Goal: Task Accomplishment & Management: Complete application form

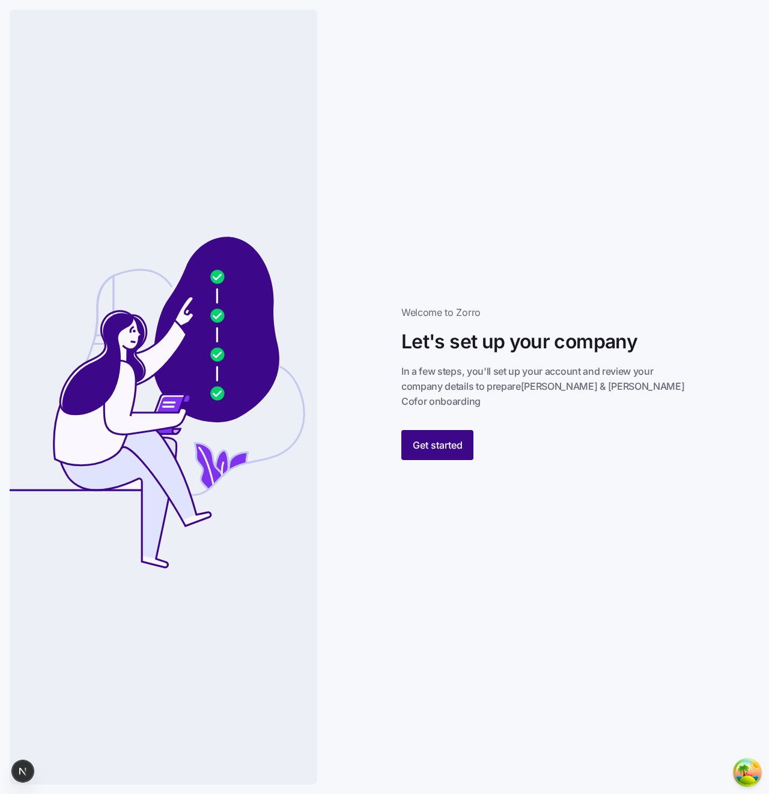
click at [431, 440] on span "Get started" at bounding box center [438, 445] width 50 height 14
click at [442, 430] on button "Get started" at bounding box center [437, 445] width 72 height 30
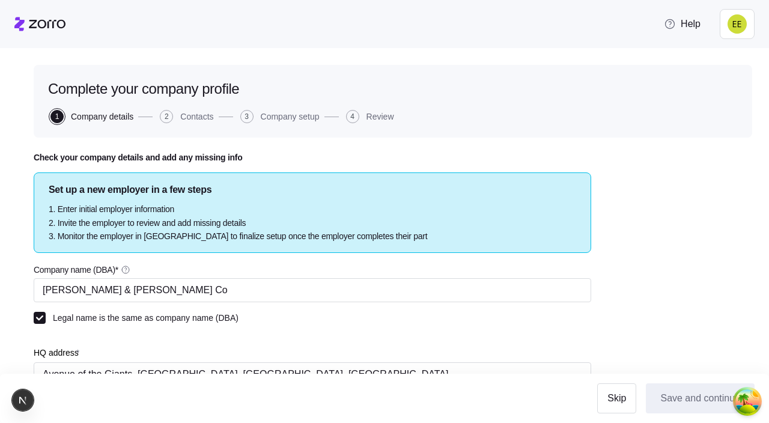
type input "[PERSON_NAME] & [PERSON_NAME] Co"
type input "Avenue of the Giants, Redcrest, CA, USA"
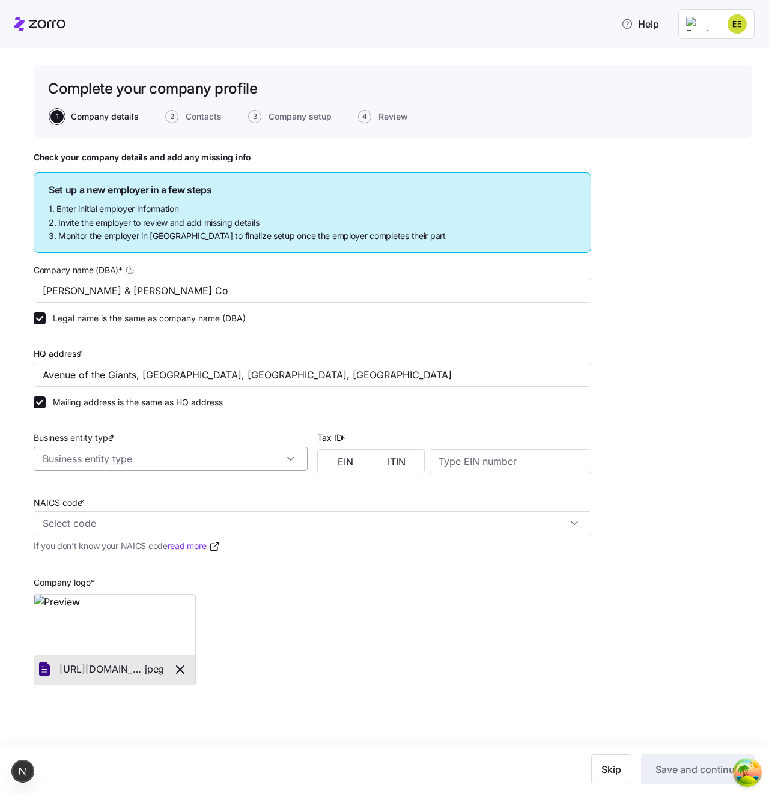
click at [211, 422] on input "Business entity type *" at bounding box center [171, 459] width 274 height 24
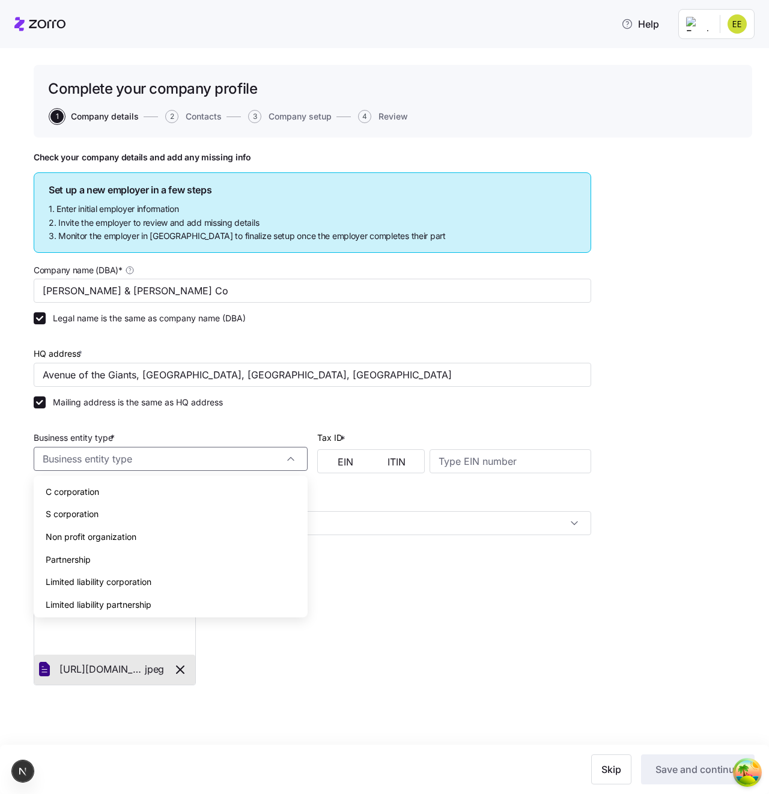
click at [196, 422] on div "C corporation" at bounding box center [170, 492] width 264 height 23
type input "C corporation"
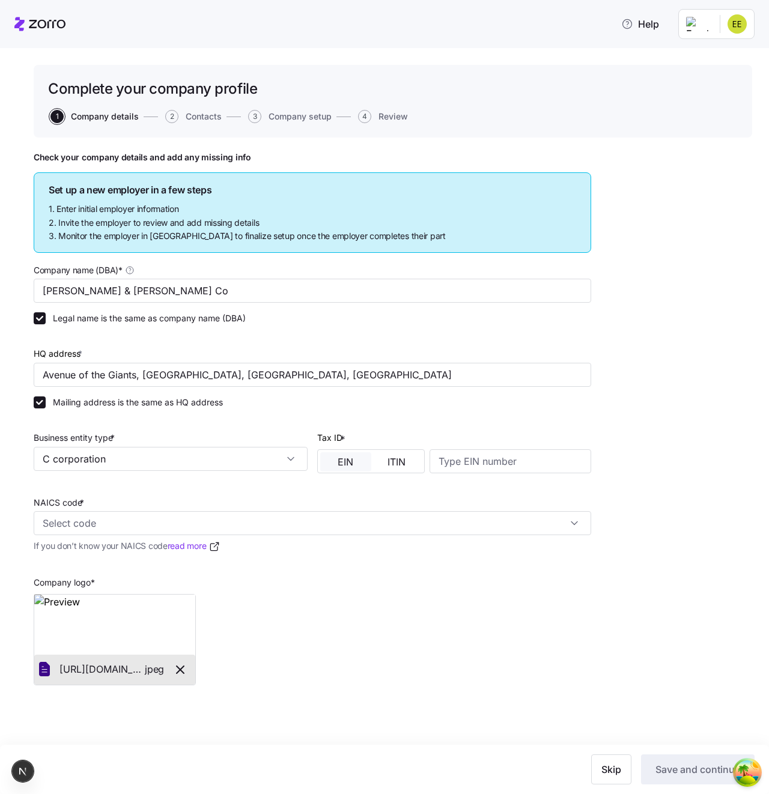
click at [332, 422] on button "EIN" at bounding box center [345, 461] width 51 height 19
click at [442, 422] on input at bounding box center [511, 461] width 162 height 24
type input "123123123"
click at [710, 422] on div "Check your company details and add any missing info Set up a new employer in a …" at bounding box center [393, 448] width 718 height 593
click at [348, 422] on input "NAICS code *" at bounding box center [312, 523] width 557 height 24
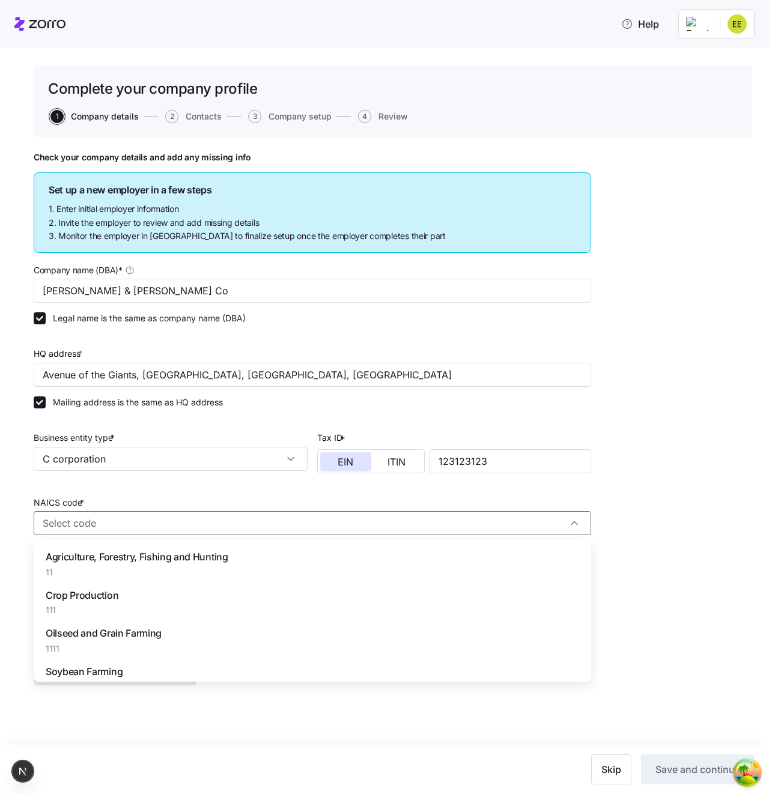
click at [351, 422] on div "Agriculture, Forestry, Fishing and Hunting 11" at bounding box center [312, 564] width 548 height 38
type input "11 - Agriculture, Forestry, Fishing and Hunting"
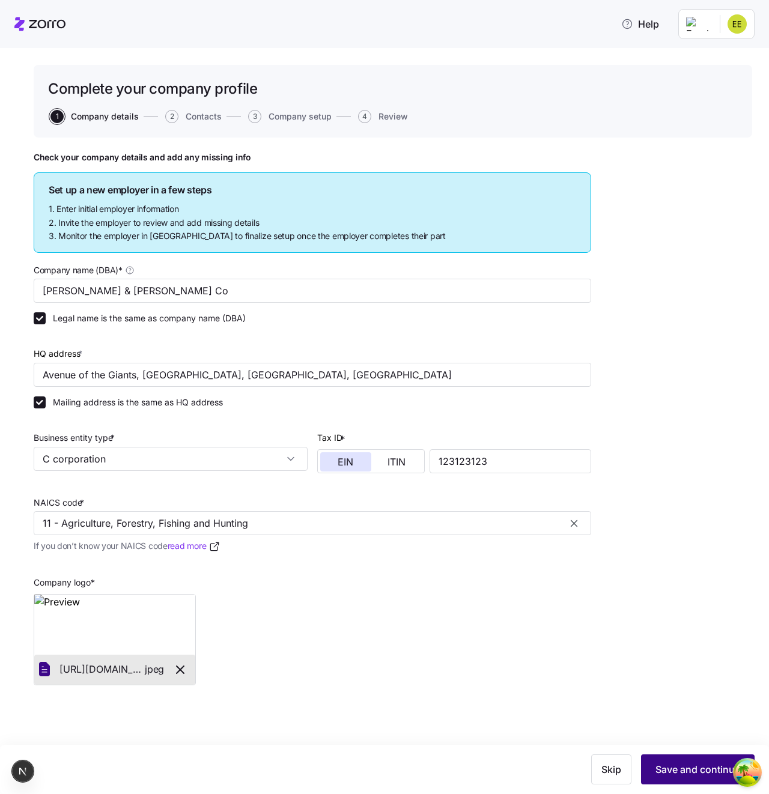
click at [684, 422] on span "Save and continue" at bounding box center [697, 769] width 85 height 14
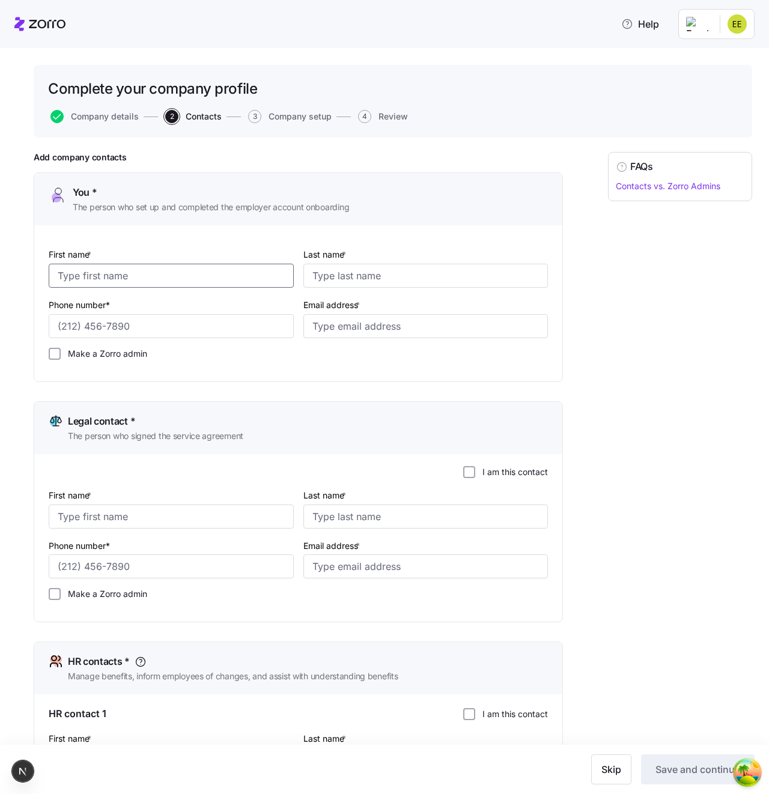
click at [141, 270] on input "First name *" at bounding box center [171, 276] width 245 height 24
type input "Erik"
type input "Ashepa"
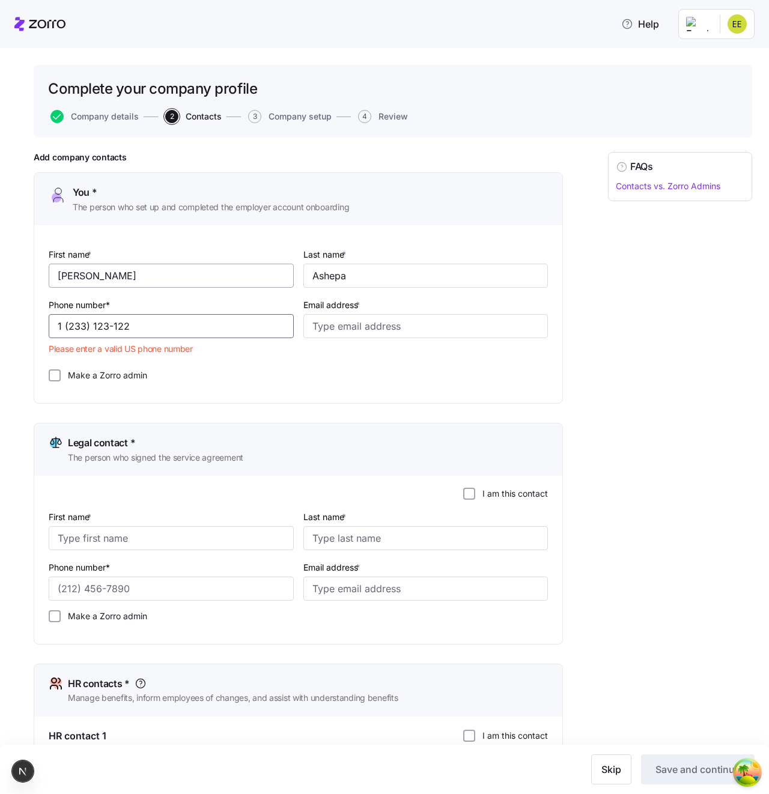
type input "1"
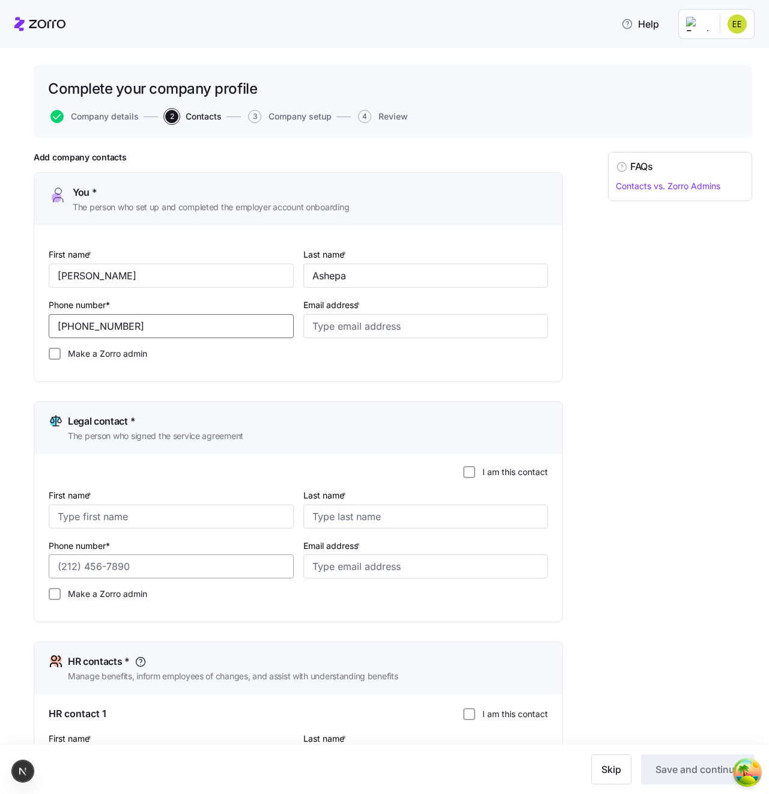
type input "(212) 456-3221"
click at [144, 422] on input "Phone number*" at bounding box center [171, 566] width 245 height 24
paste input "(212) 456-3221"
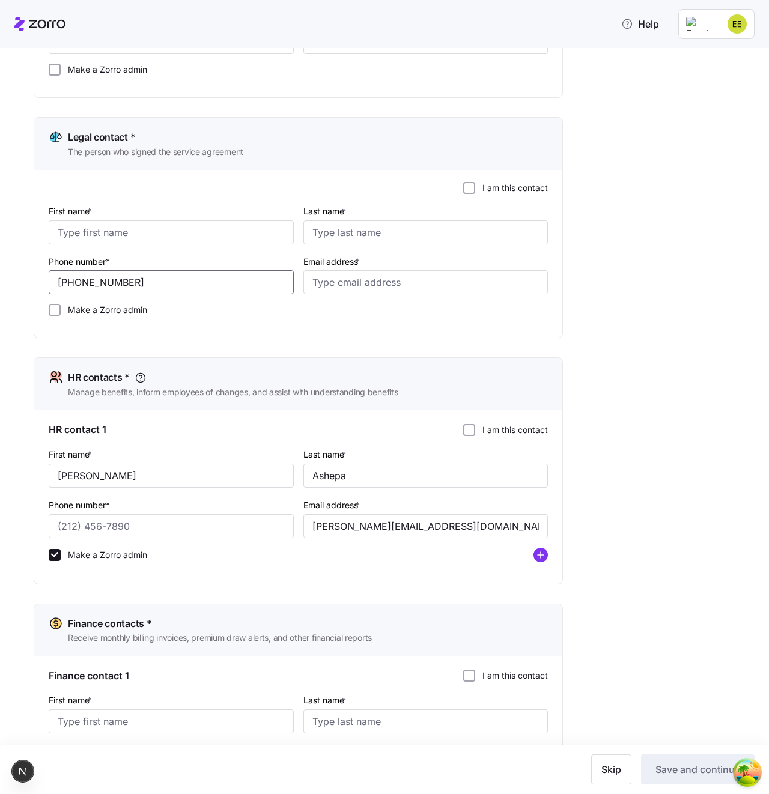
scroll to position [395, 0]
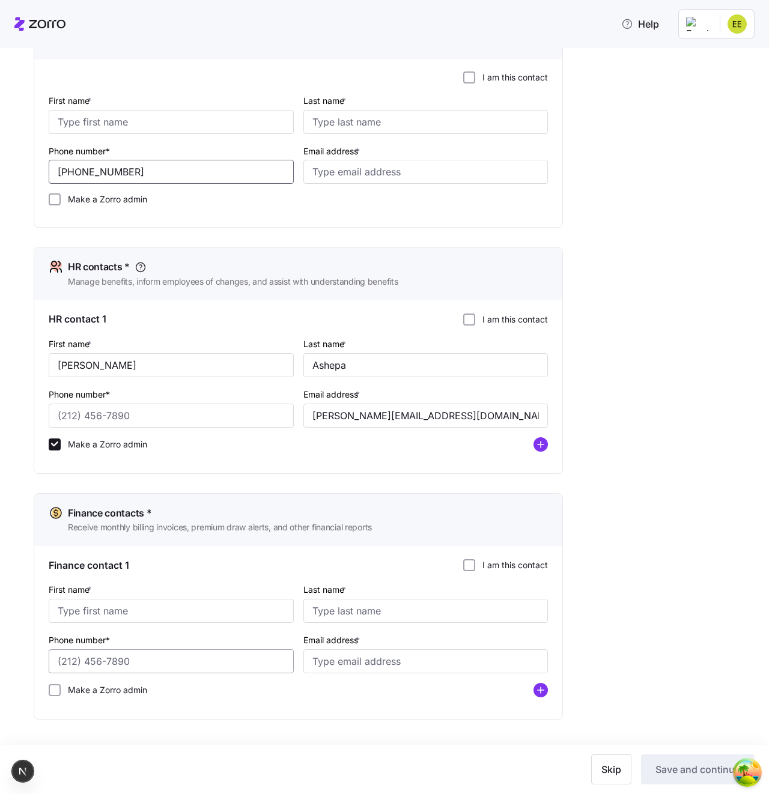
type input "(212) 456-3221"
click at [128, 422] on input "Phone number*" at bounding box center [171, 661] width 245 height 24
paste input "(212) 456-3221"
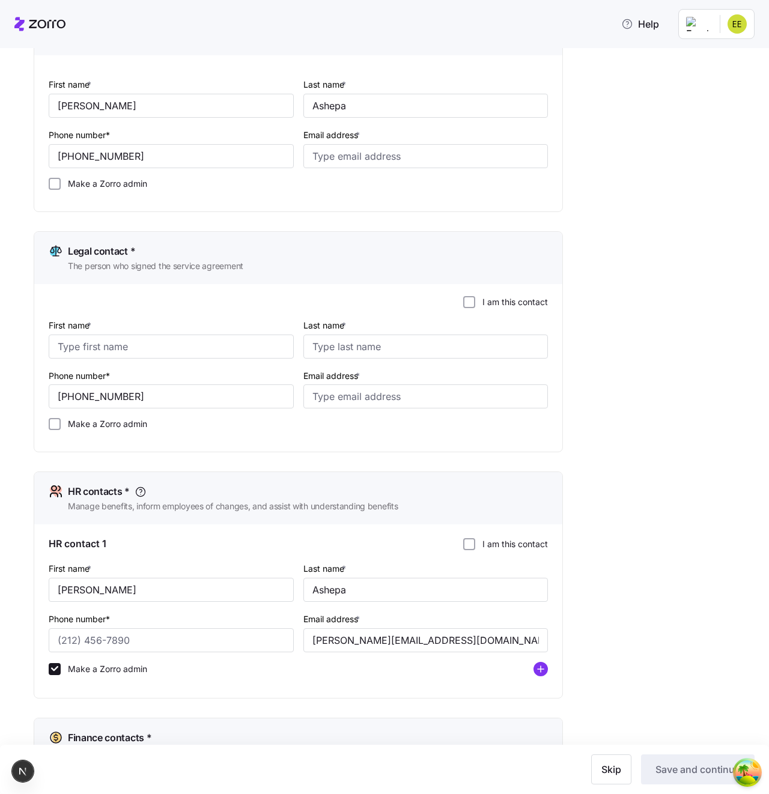
scroll to position [172, 0]
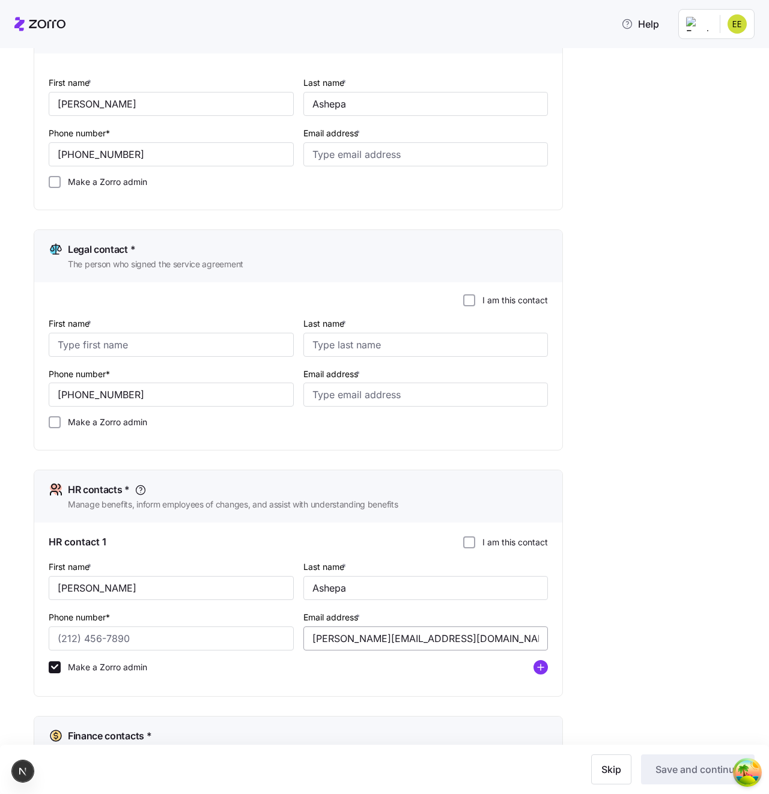
type input "(212) 456-3221"
click at [366, 422] on input "erik.a+employee@myzorro.co" at bounding box center [425, 639] width 245 height 24
click at [360, 143] on input "Email address *" at bounding box center [425, 154] width 245 height 24
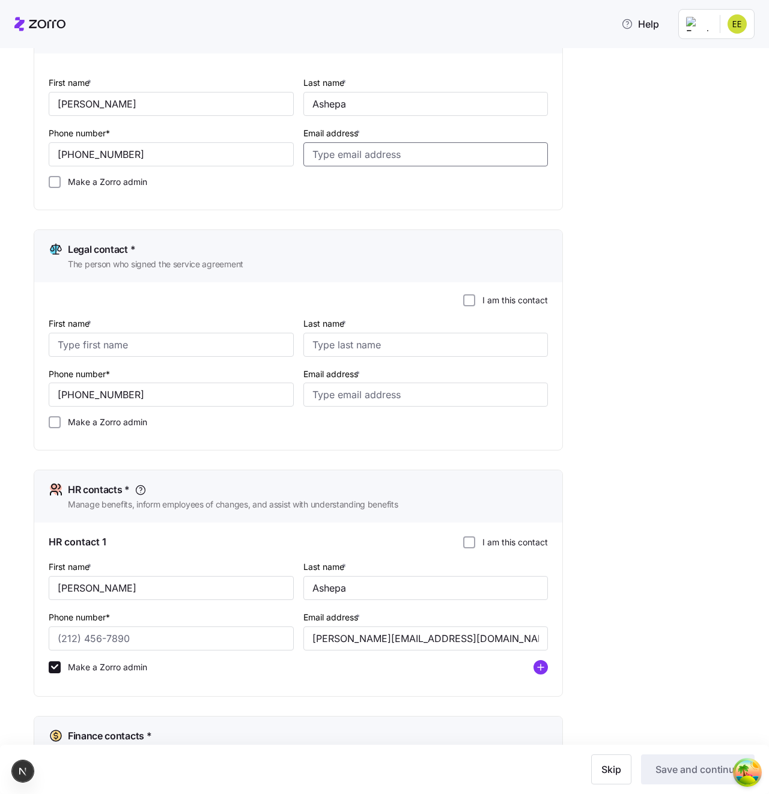
paste input "erik.a+employee@myzorro.co"
type input "erik.a+employee@myzorro.co"
click at [347, 398] on input "Email address *" at bounding box center [425, 395] width 245 height 24
paste input "erik.a+employee@myzorro.co"
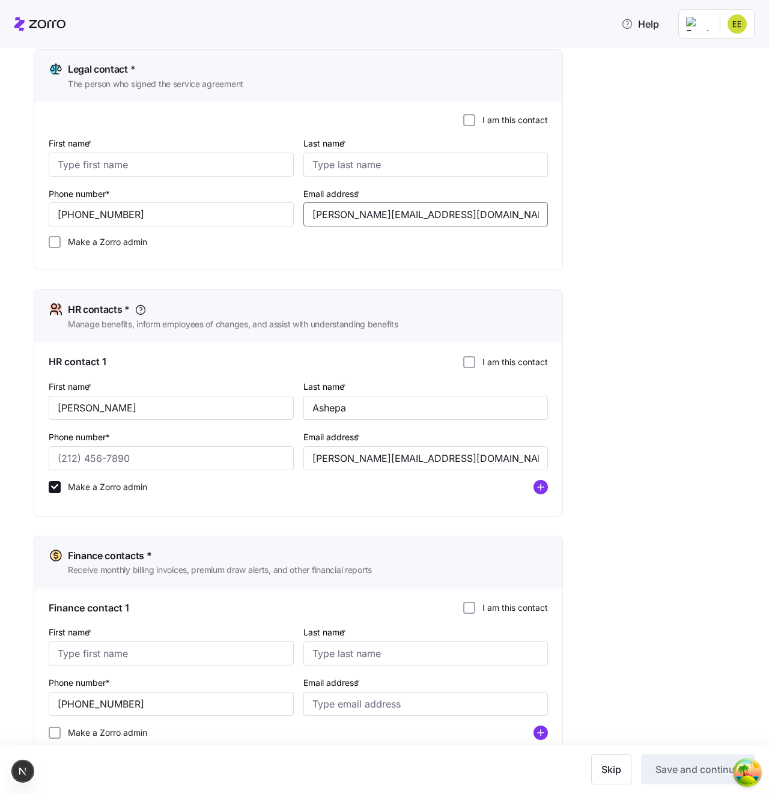
scroll to position [395, 0]
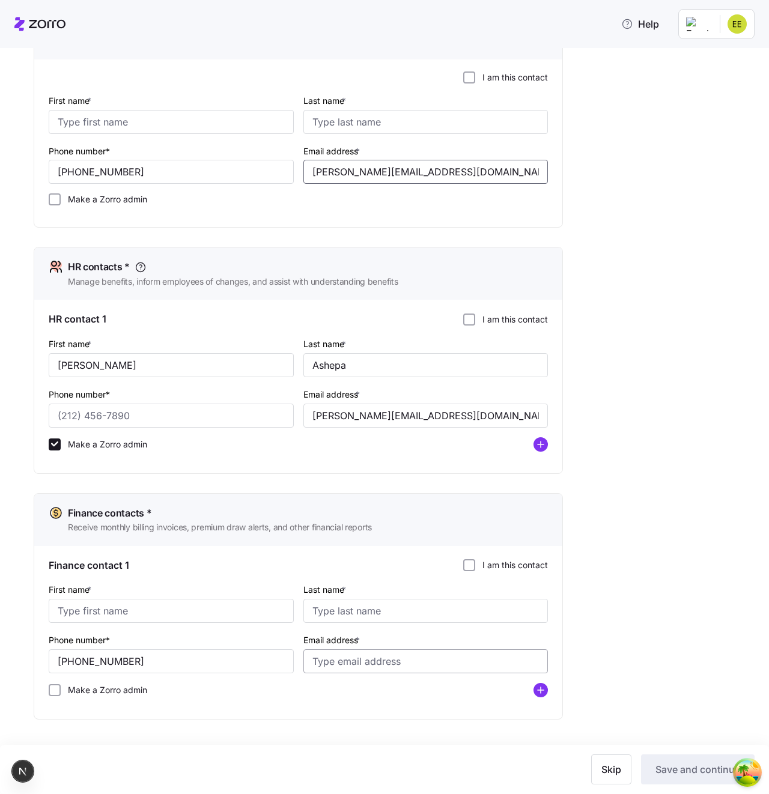
type input "erik.a+employee@myzorro.co"
click at [389, 422] on input "Email address *" at bounding box center [425, 661] width 245 height 24
paste input "erik.a+employee@myzorro.co"
type input "erik.a+employee@myzorro.co"
click at [86, 377] on div "First name * Berry" at bounding box center [171, 357] width 255 height 50
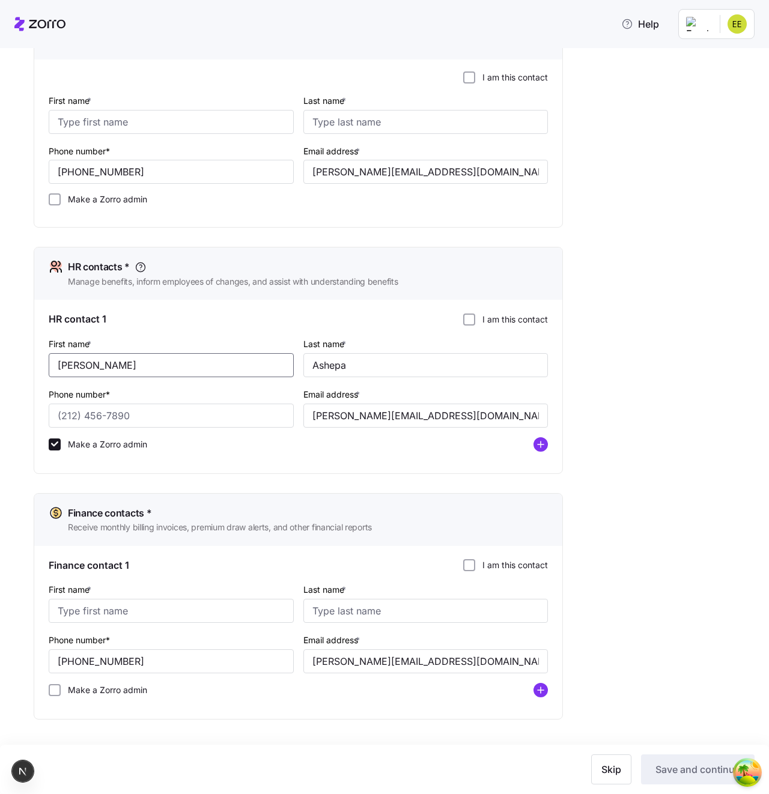
click at [76, 369] on input "Berry" at bounding box center [171, 365] width 245 height 24
click at [97, 422] on input "First name *" at bounding box center [171, 611] width 245 height 24
paste input "Berry"
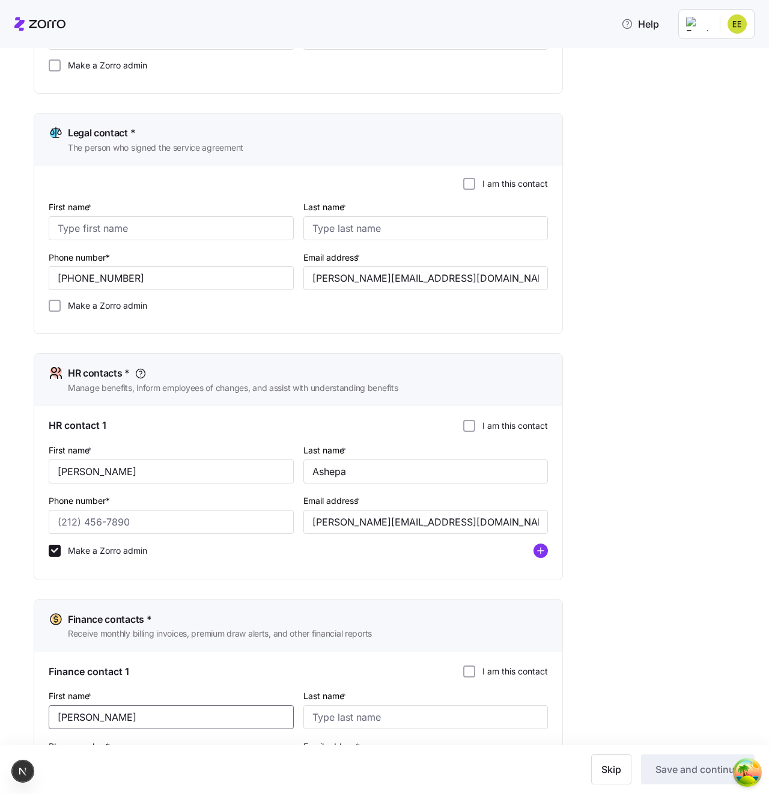
scroll to position [243, 0]
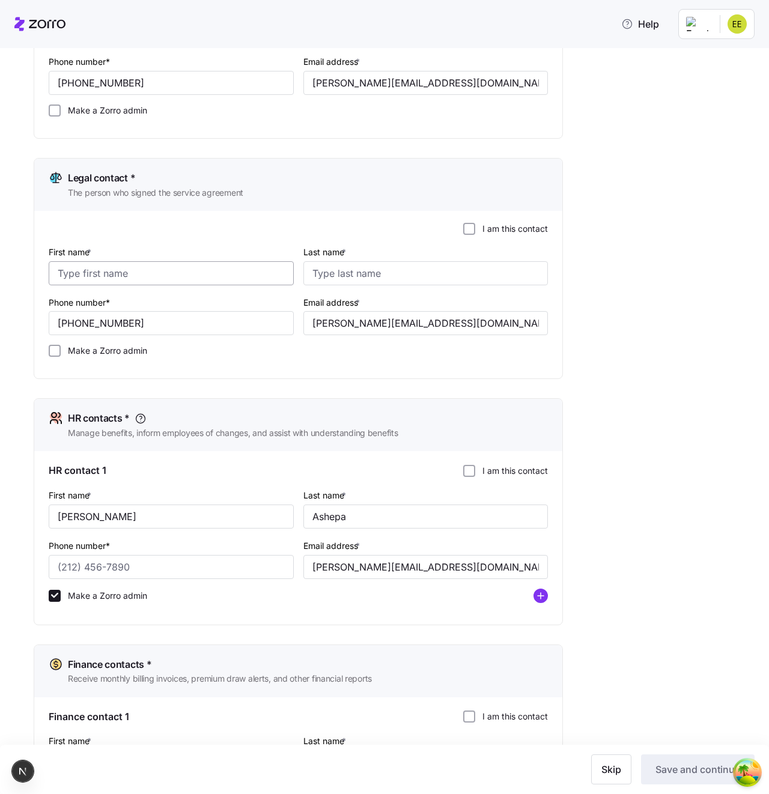
type input "Berry"
click at [95, 275] on input "First name *" at bounding box center [171, 273] width 245 height 24
paste input "Berry"
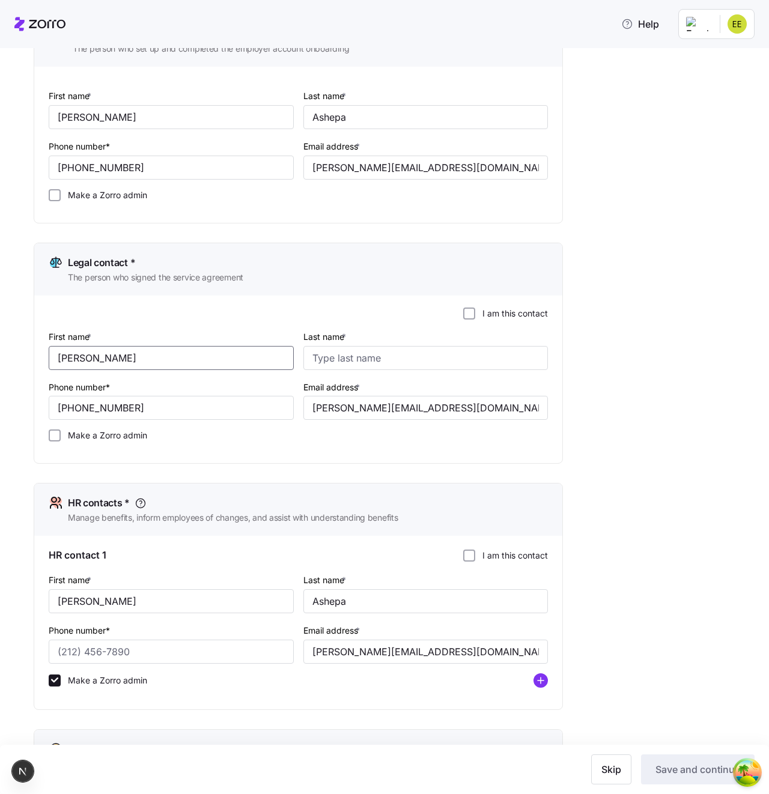
scroll to position [123, 0]
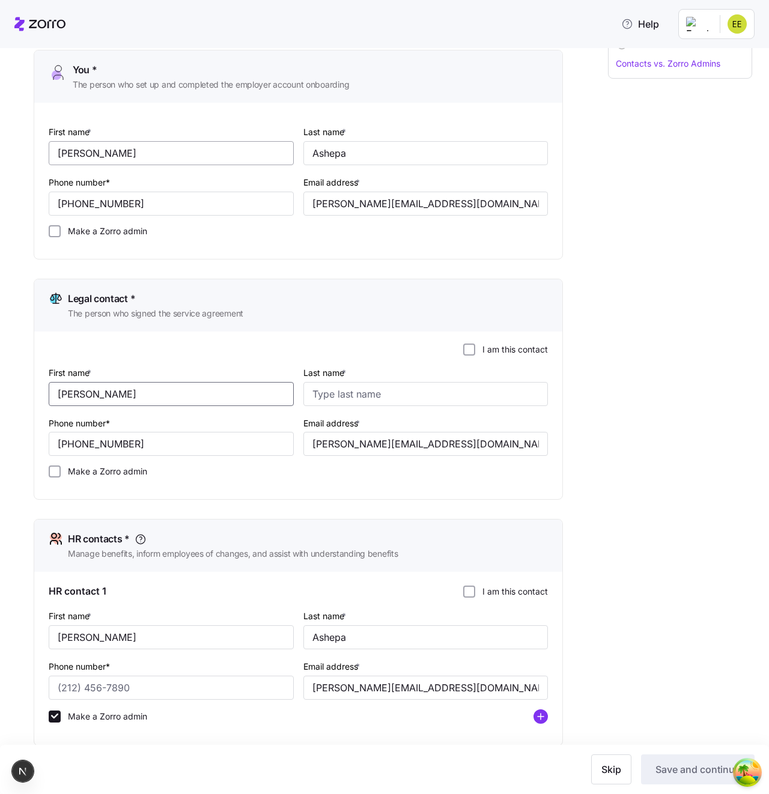
type input "Berry"
click at [94, 163] on input "Erik" at bounding box center [171, 153] width 245 height 24
paste input "Berry"
type input "Berry"
click at [354, 144] on input "Ashepa" at bounding box center [425, 153] width 245 height 24
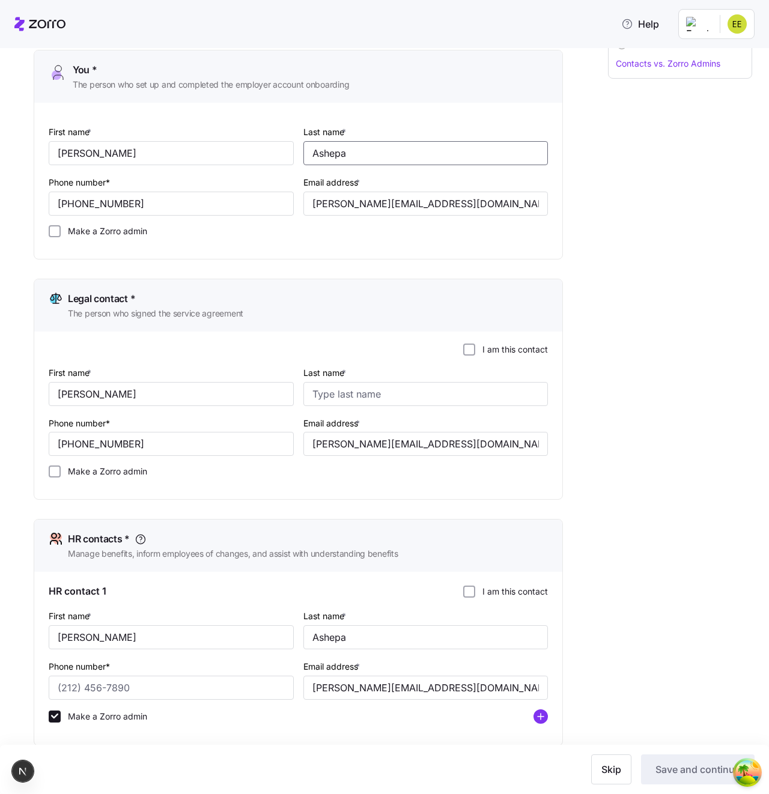
click at [354, 144] on input "Ashepa" at bounding box center [425, 153] width 245 height 24
click at [349, 392] on input "Last name *" at bounding box center [425, 394] width 245 height 24
paste input "Ashepa"
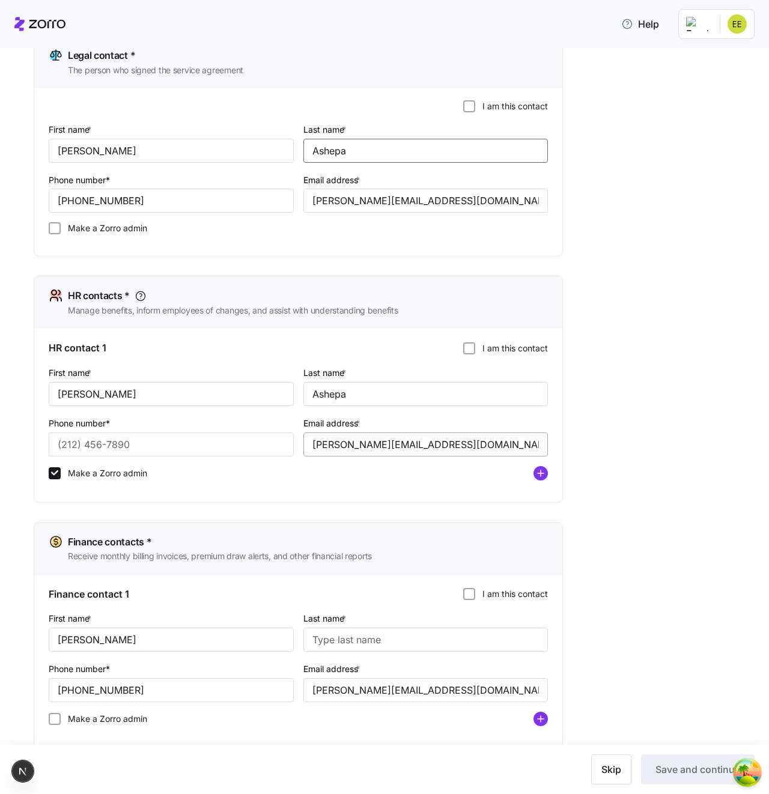
scroll to position [395, 0]
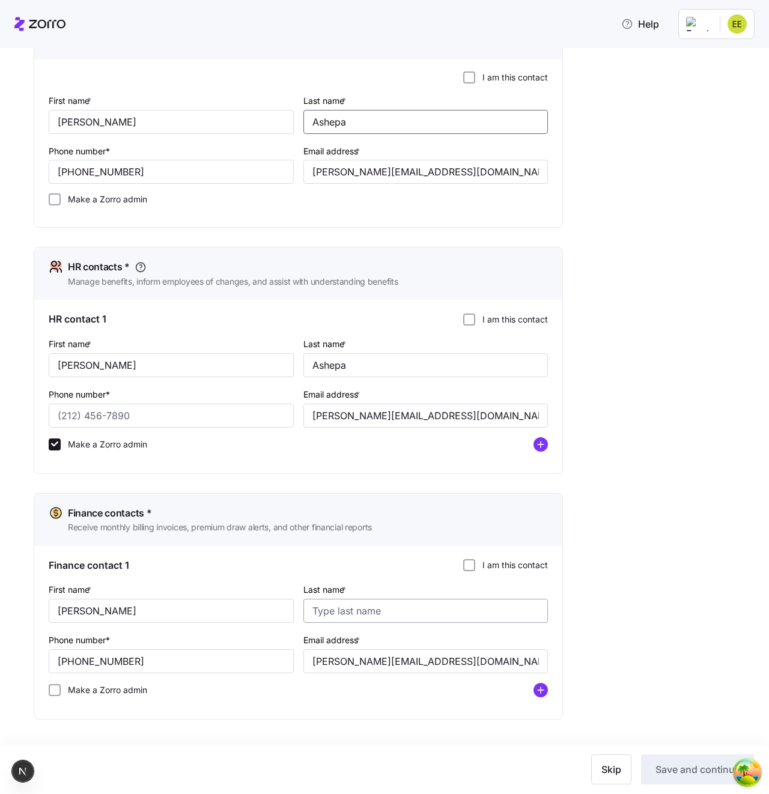
type input "Ashepa"
click at [366, 422] on input "Last name *" at bounding box center [425, 611] width 245 height 24
paste input "Ashepa"
type input "Ashepa"
click at [540, 422] on label "I am this contact" at bounding box center [511, 565] width 73 height 12
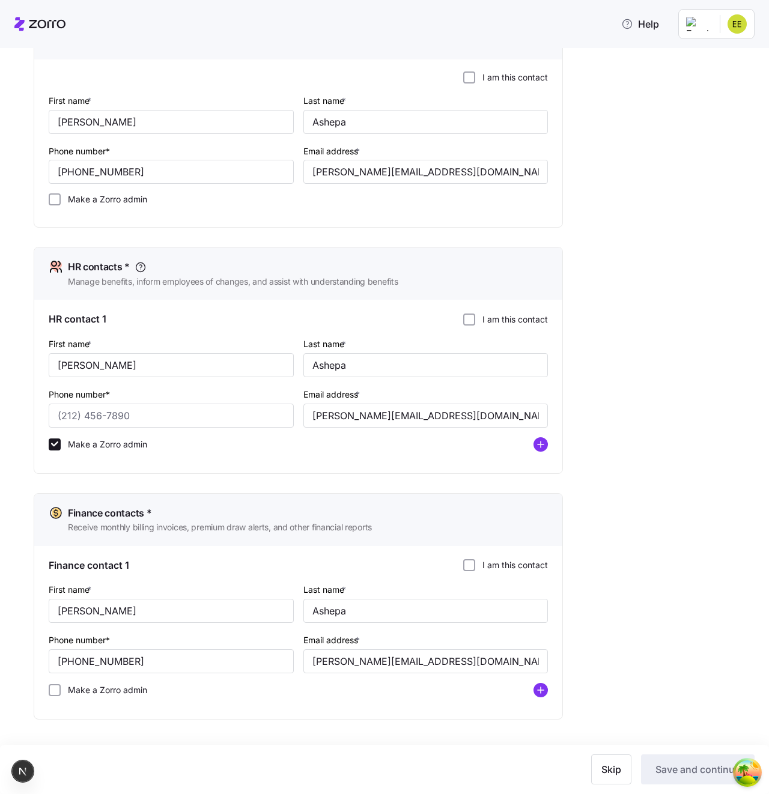
click at [475, 422] on input "I am this contact" at bounding box center [469, 565] width 12 height 12
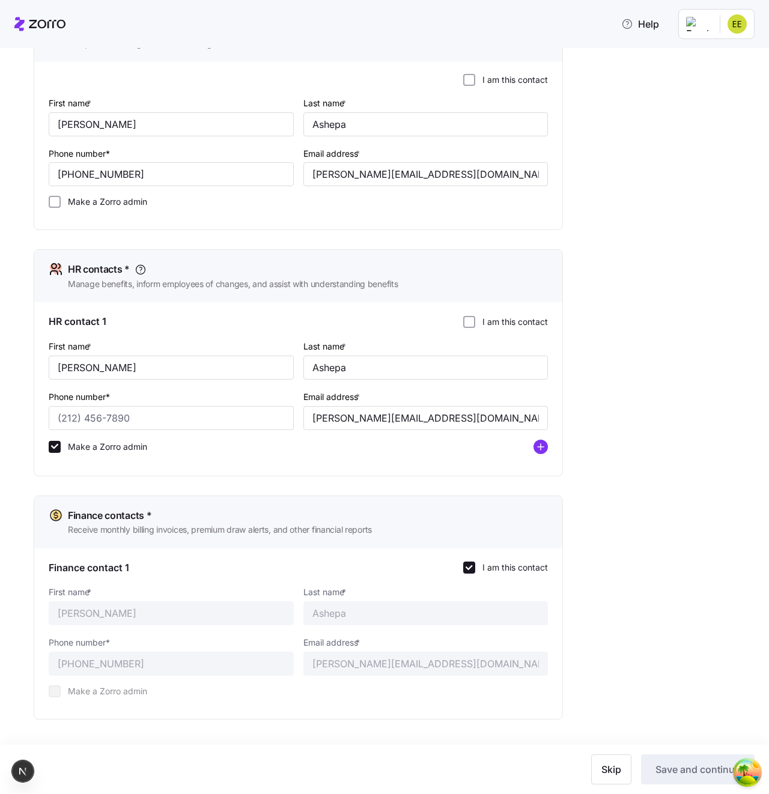
click at [499, 327] on label "I am this contact" at bounding box center [511, 322] width 73 height 12
click at [475, 327] on input "I am this contact" at bounding box center [469, 322] width 12 height 12
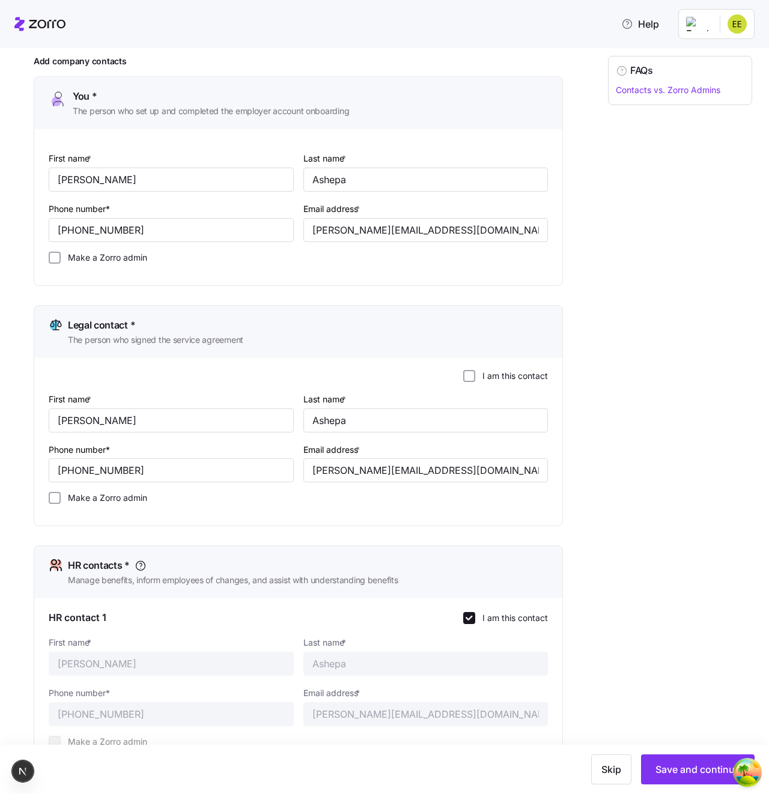
scroll to position [0, 0]
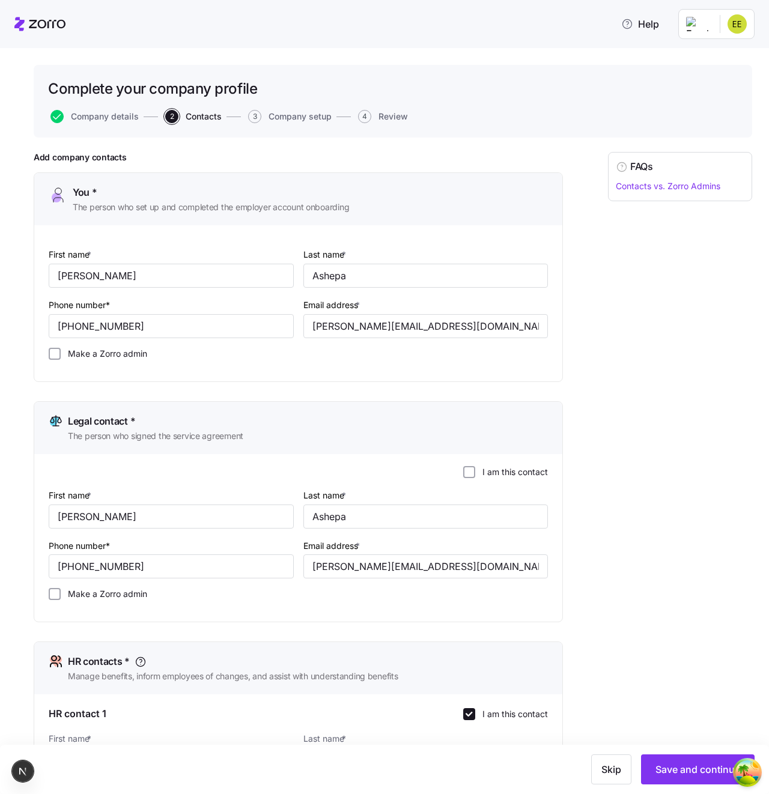
click at [502, 422] on label "I am this contact" at bounding box center [511, 472] width 73 height 12
click at [475, 422] on input "I am this contact" at bounding box center [469, 472] width 12 height 12
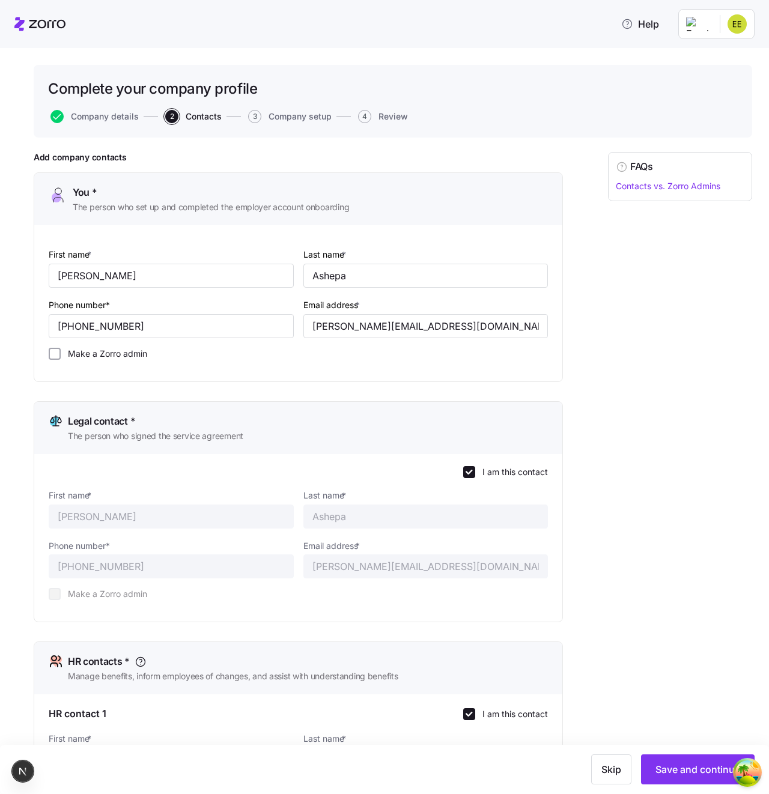
click at [606, 393] on div "Add company contacts You * The person who set up and completed the employer acc…" at bounding box center [393, 661] width 718 height 1018
click at [105, 357] on label "Make a Zorro admin" at bounding box center [104, 354] width 87 height 12
click at [61, 357] on input "Make a Zorro admin" at bounding box center [55, 354] width 12 height 12
checkbox input "true"
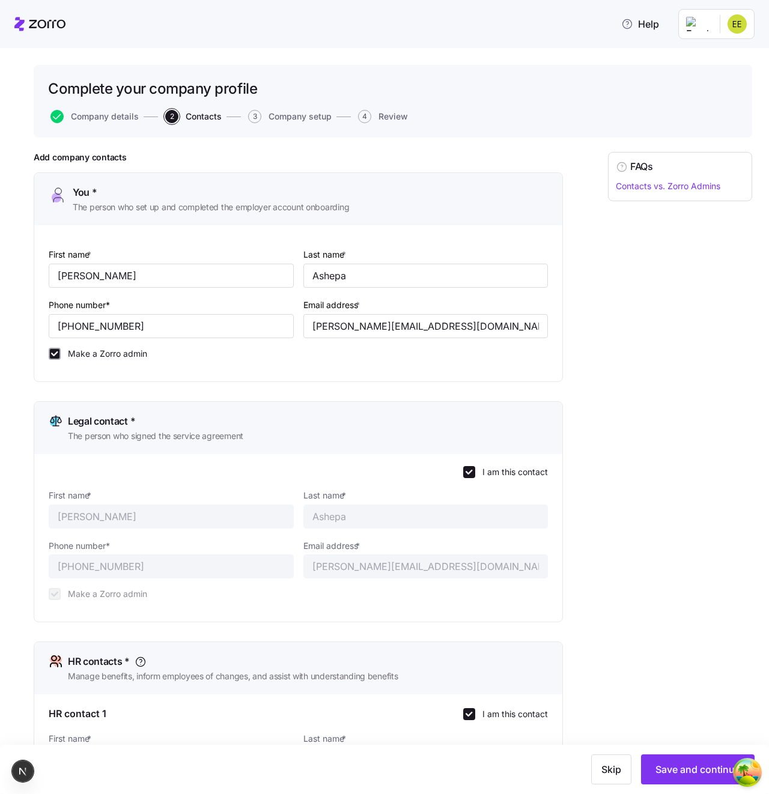
checkbox input "true"
click at [669, 422] on button "Save and continue" at bounding box center [698, 769] width 114 height 30
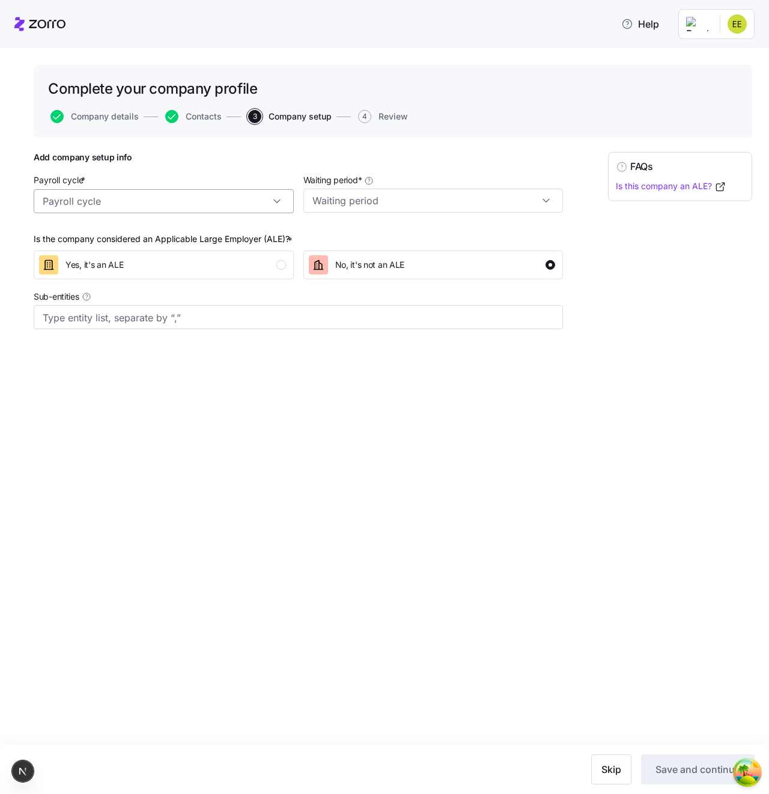
click at [202, 206] on input "Payroll cycle *" at bounding box center [164, 201] width 260 height 24
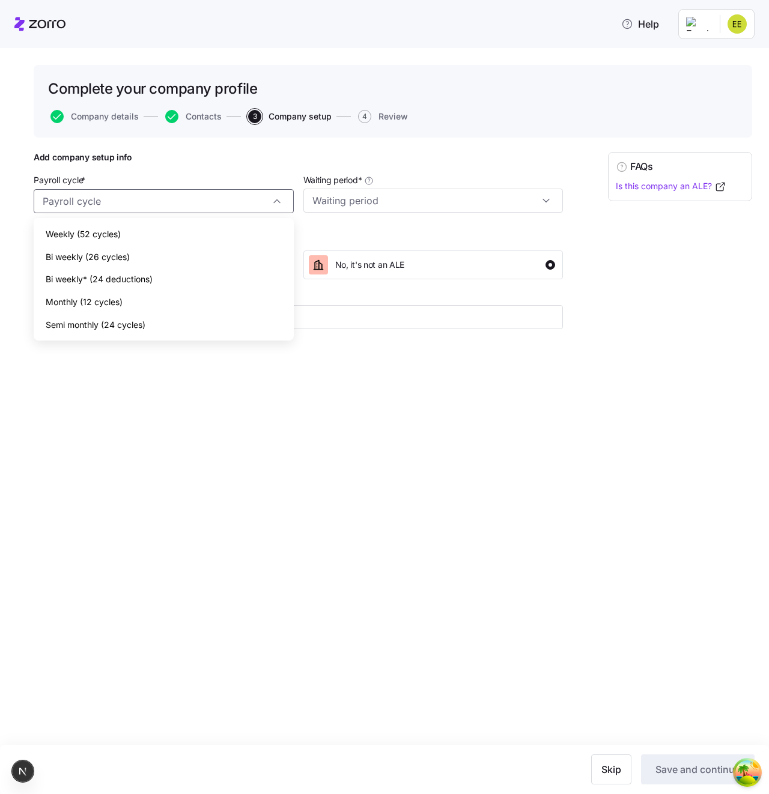
click at [196, 232] on div "Weekly (52 cycles)" at bounding box center [163, 234] width 250 height 23
type input "Weekly (52 cycles)"
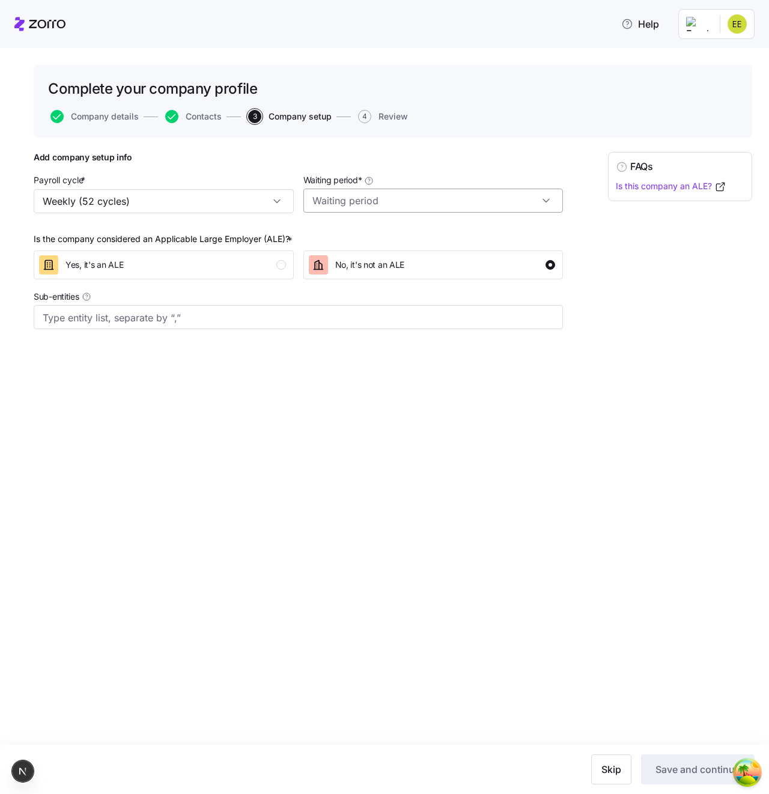
click at [359, 206] on input "Waiting period *" at bounding box center [433, 201] width 260 height 24
click at [359, 259] on div "30 days" at bounding box center [433, 256] width 250 height 23
type input "30 days"
click at [693, 422] on button "Save and continue" at bounding box center [698, 769] width 114 height 30
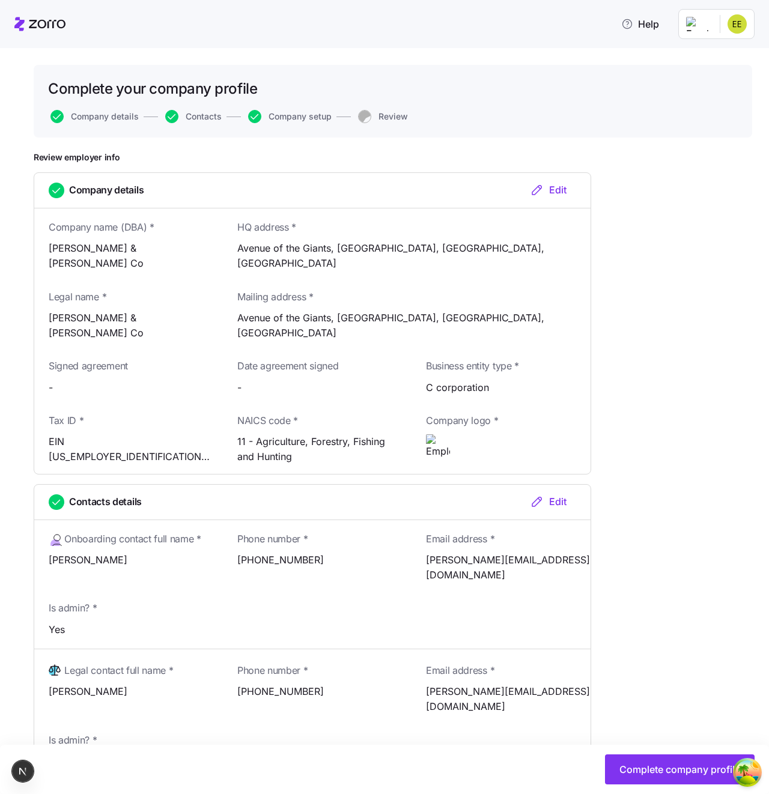
scroll to position [399, 0]
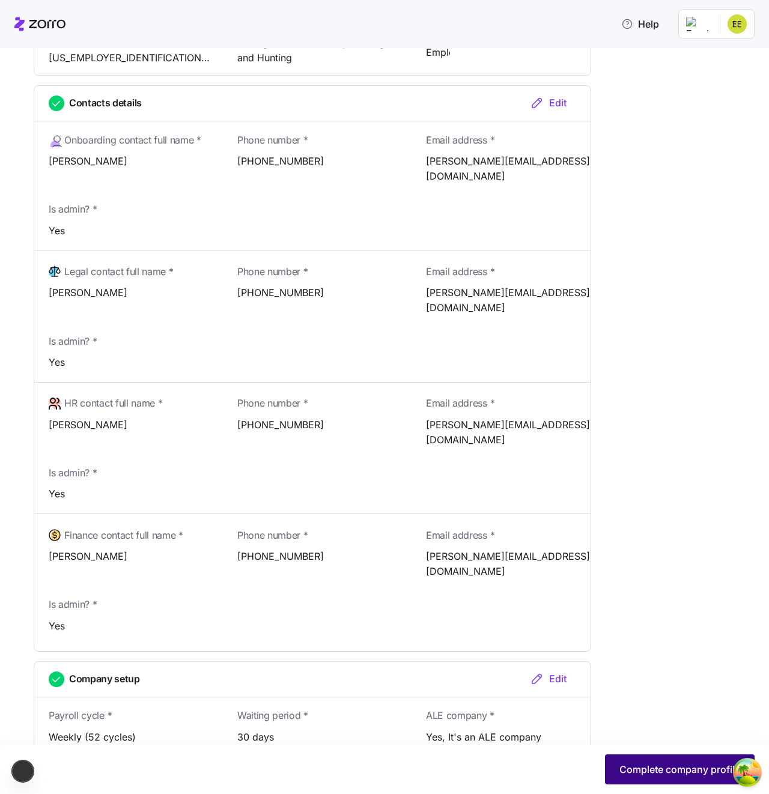
click at [636, 422] on span "Complete company profile" at bounding box center [679, 769] width 121 height 14
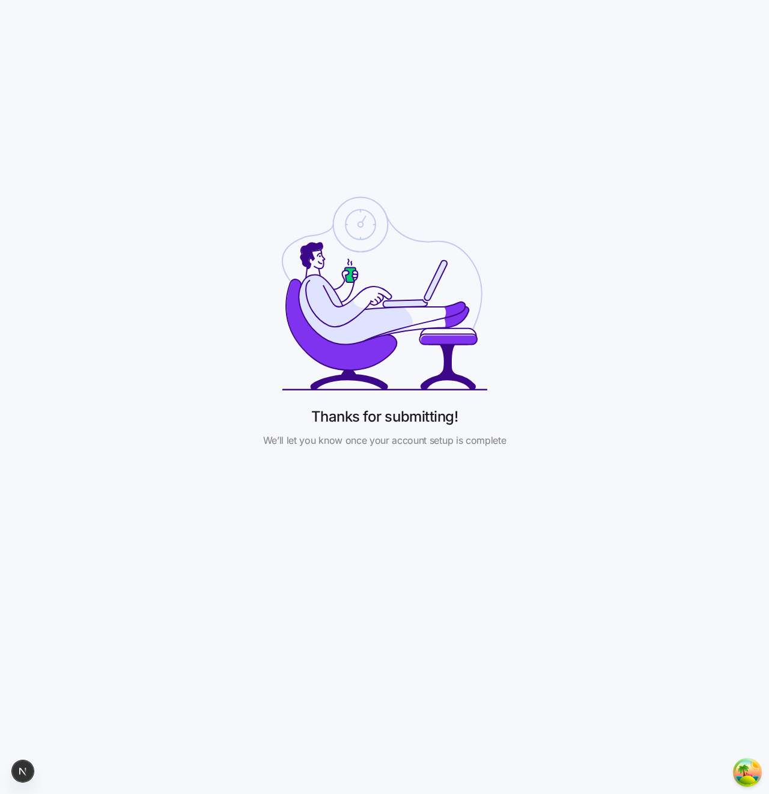
click at [249, 186] on div "Thanks for submitting! We’ll let you know once your account setup is complete" at bounding box center [384, 318] width 769 height 636
click at [175, 563] on div "Thanks for submitting! We’ll let you know once your account setup is complete" at bounding box center [384, 318] width 769 height 636
click at [424, 219] on icon at bounding box center [385, 293] width 208 height 213
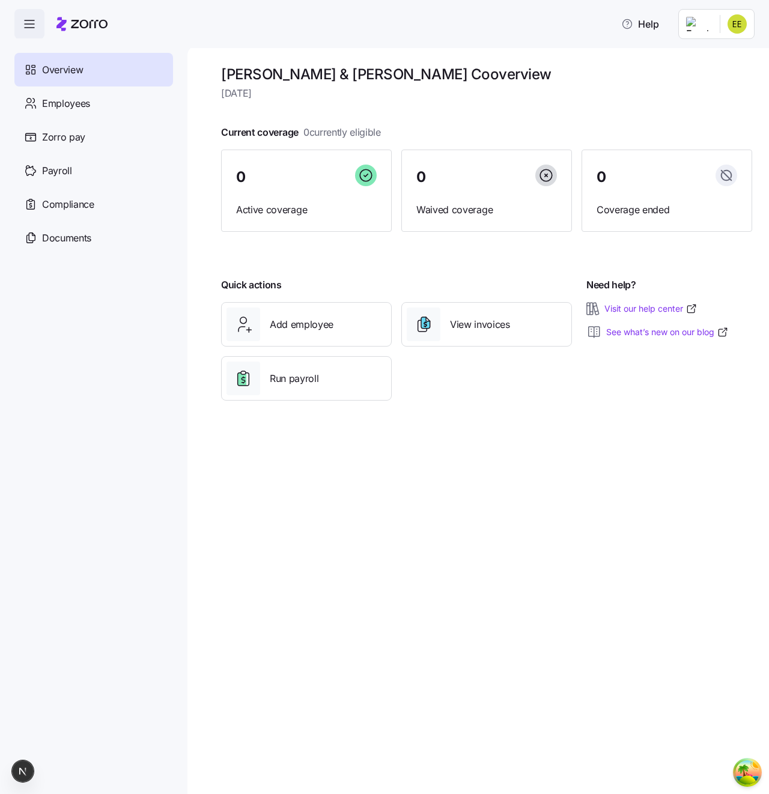
click at [501, 524] on div "[PERSON_NAME] & [PERSON_NAME] Co overview [DATE] Current coverage 0 currently e…" at bounding box center [477, 420] width 581 height 748
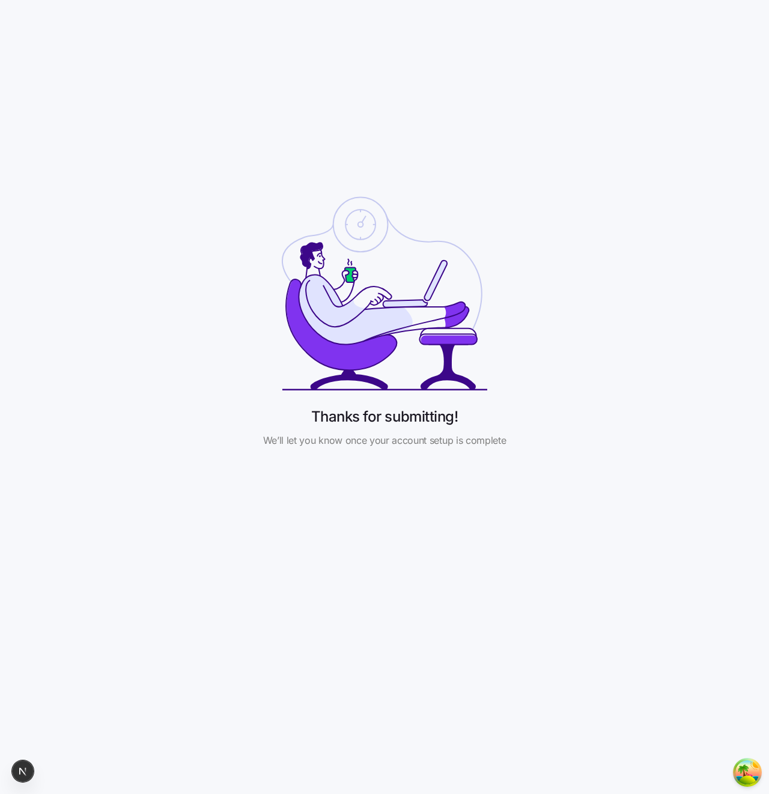
click at [228, 253] on div "Thanks for submitting! We’ll let you know once your account setup is complete" at bounding box center [384, 318] width 769 height 636
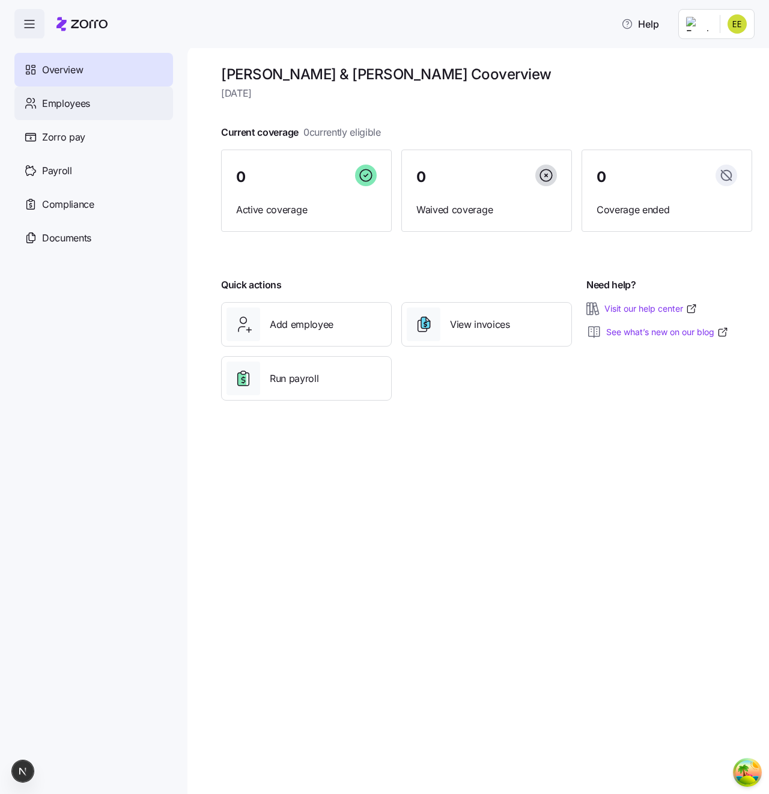
click at [102, 110] on div "Employees" at bounding box center [93, 104] width 159 height 34
